Goal: Navigation & Orientation: Find specific page/section

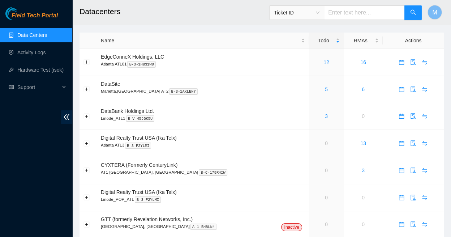
click at [36, 15] on span "Field Tech Portal" at bounding box center [35, 15] width 46 height 7
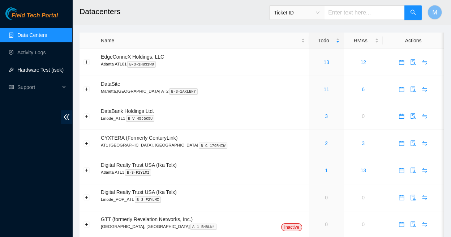
click at [36, 68] on link "Hardware Test (isok)" at bounding box center [40, 70] width 46 height 6
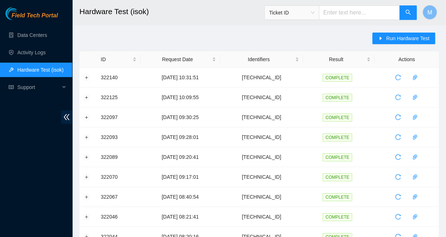
click at [29, 14] on span "Field Tech Portal" at bounding box center [35, 15] width 46 height 7
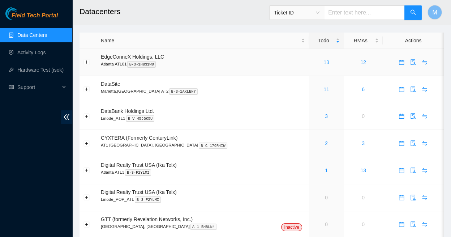
click at [323, 59] on link "13" at bounding box center [326, 62] width 6 height 6
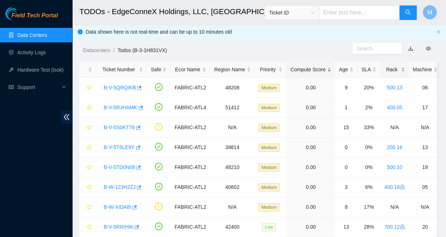
click at [384, 66] on div "Rack" at bounding box center [394, 69] width 21 height 8
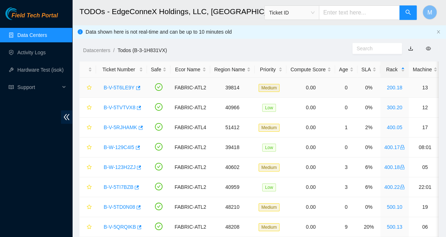
click at [119, 85] on link "B-V-5T6LE9Y" at bounding box center [119, 88] width 31 height 6
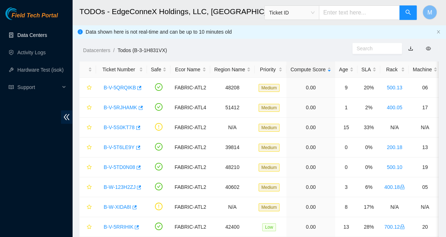
click at [47, 37] on link "Data Centers" at bounding box center [32, 35] width 30 height 6
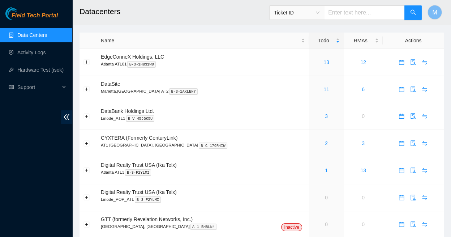
click at [36, 17] on span "Field Tech Portal" at bounding box center [35, 15] width 46 height 7
click at [323, 59] on link "13" at bounding box center [326, 62] width 6 height 6
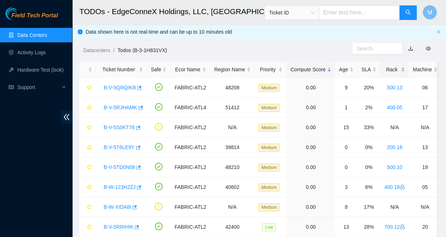
click at [384, 66] on div "Rack" at bounding box center [394, 69] width 21 height 8
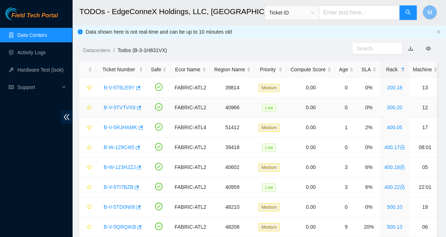
click at [116, 104] on link "B-V-5TVTVX8" at bounding box center [120, 107] width 32 height 6
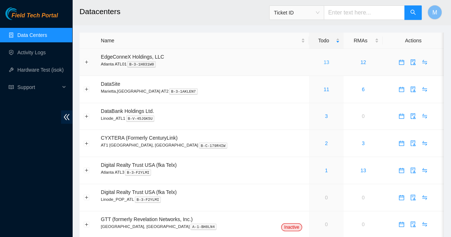
click at [323, 59] on link "13" at bounding box center [326, 62] width 6 height 6
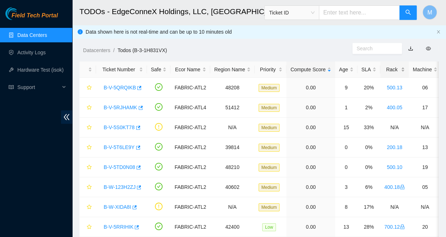
click at [384, 66] on div "Rack" at bounding box center [394, 69] width 21 height 8
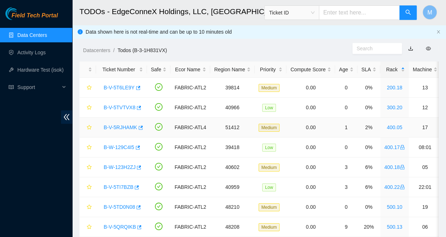
click at [119, 124] on link "B-V-5RJHAMK" at bounding box center [121, 127] width 34 height 6
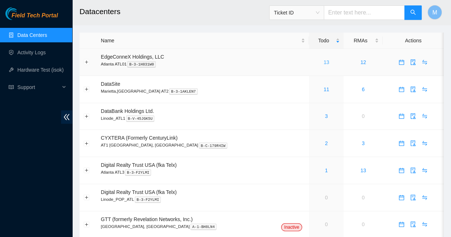
click at [323, 59] on link "13" at bounding box center [326, 62] width 6 height 6
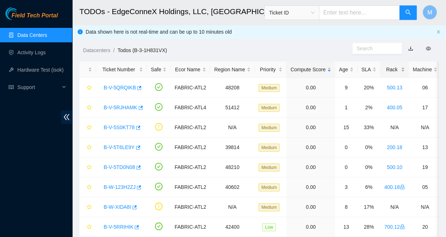
click at [384, 65] on div "Rack" at bounding box center [394, 69] width 21 height 8
